Goal: Information Seeking & Learning: Understand process/instructions

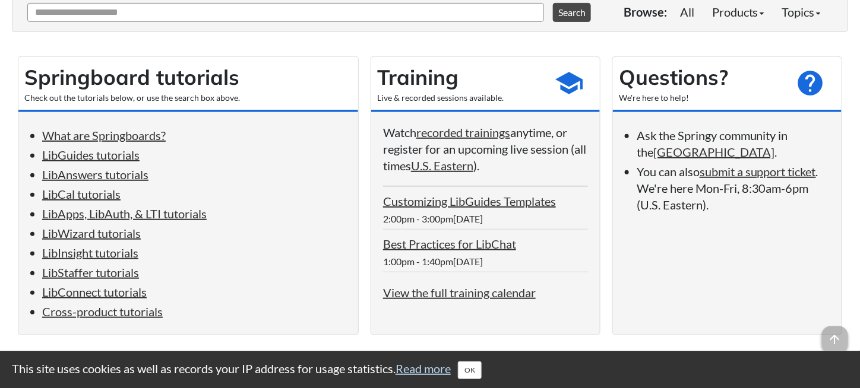
scroll to position [183, 0]
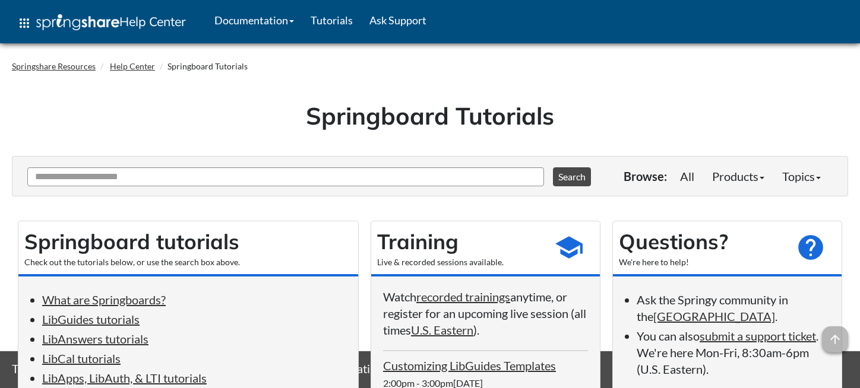
scroll to position [3279, 0]
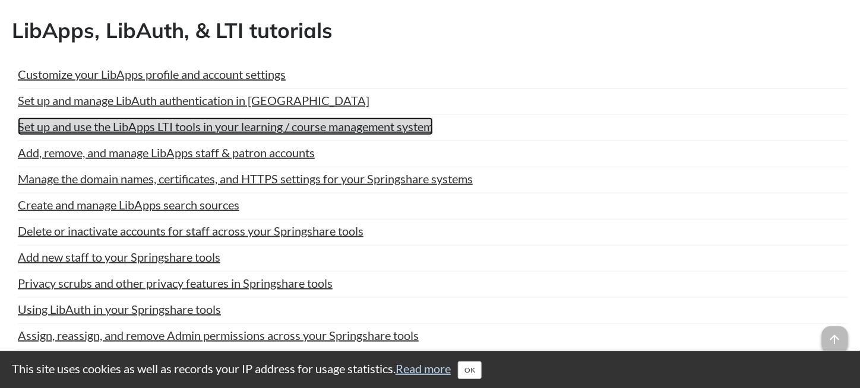
click at [215, 118] on link "Set up and use the LibApps LTI tools in your learning / course management system" at bounding box center [225, 127] width 415 height 18
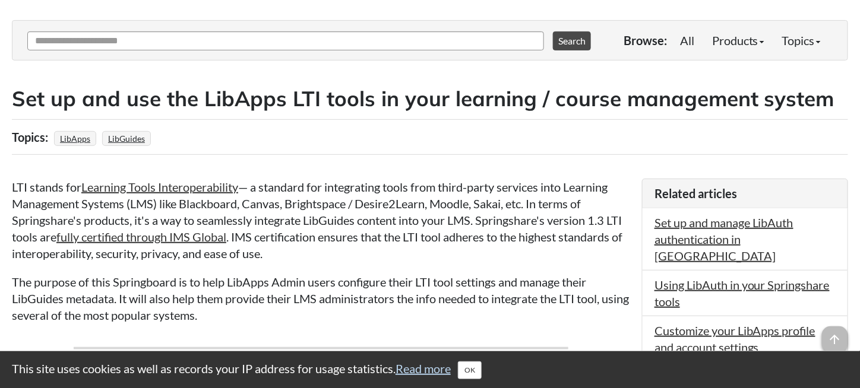
scroll to position [151, 0]
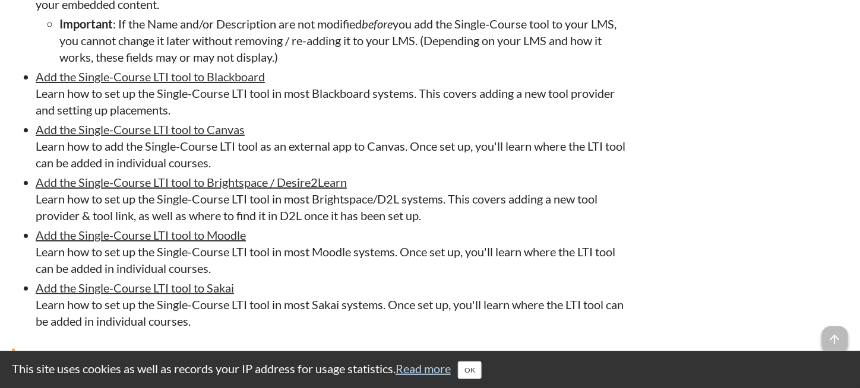
scroll to position [2947, 0]
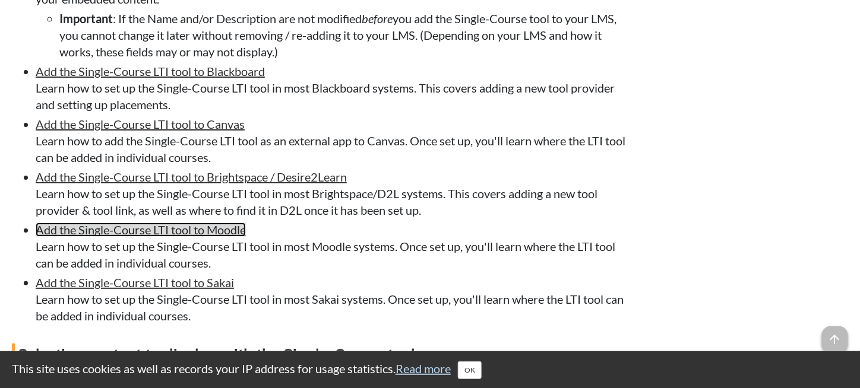
click at [132, 237] on link "Add the Single-Course LTI tool to Moodle" at bounding box center [141, 230] width 210 height 14
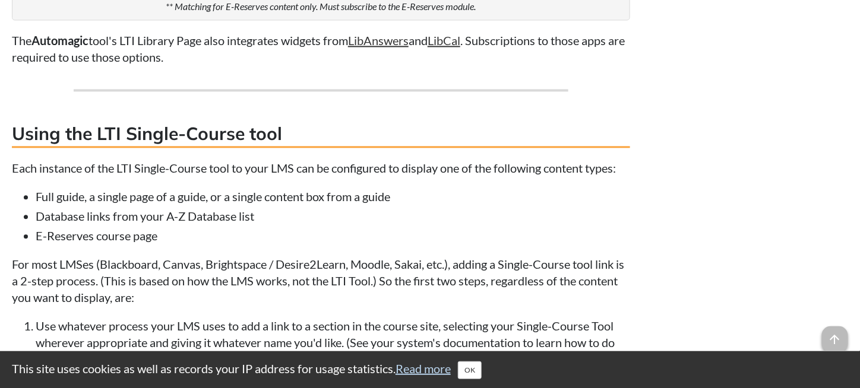
scroll to position [2323, 0]
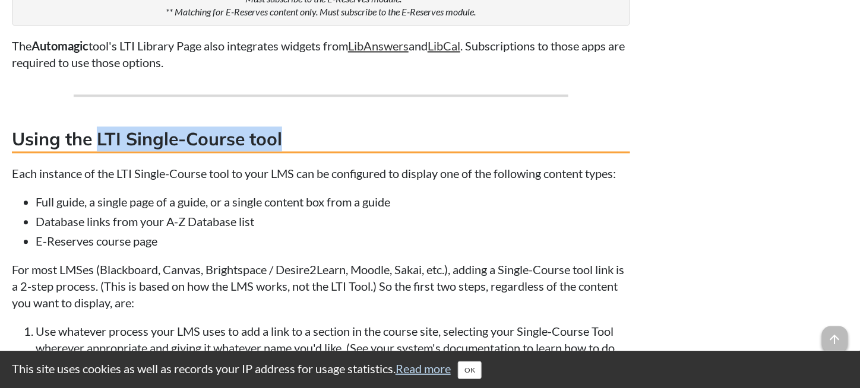
drag, startPoint x: 100, startPoint y: 164, endPoint x: 335, endPoint y: 164, distance: 235.2
click at [335, 153] on h3 "Using the LTI Single-Course tool" at bounding box center [321, 139] width 618 height 27
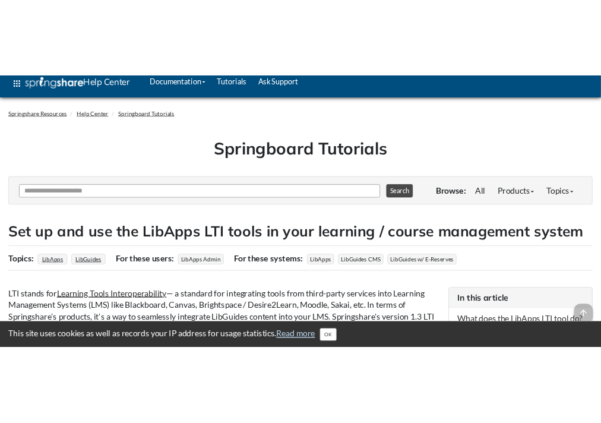
scroll to position [0, 0]
